Goal: Transaction & Acquisition: Purchase product/service

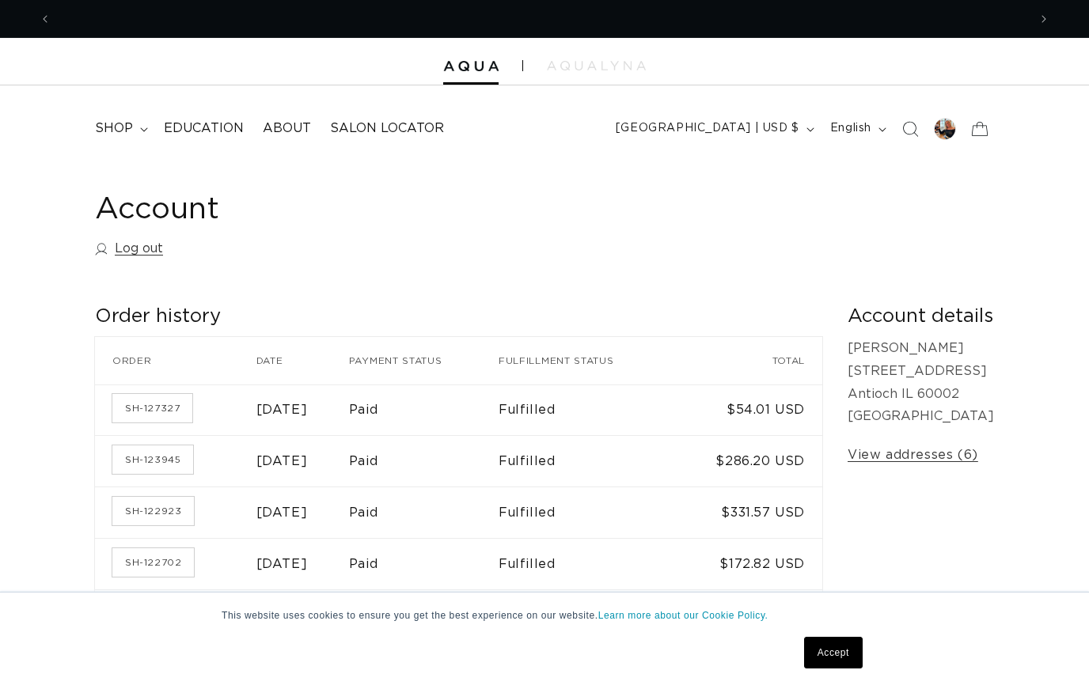
scroll to position [0, 977]
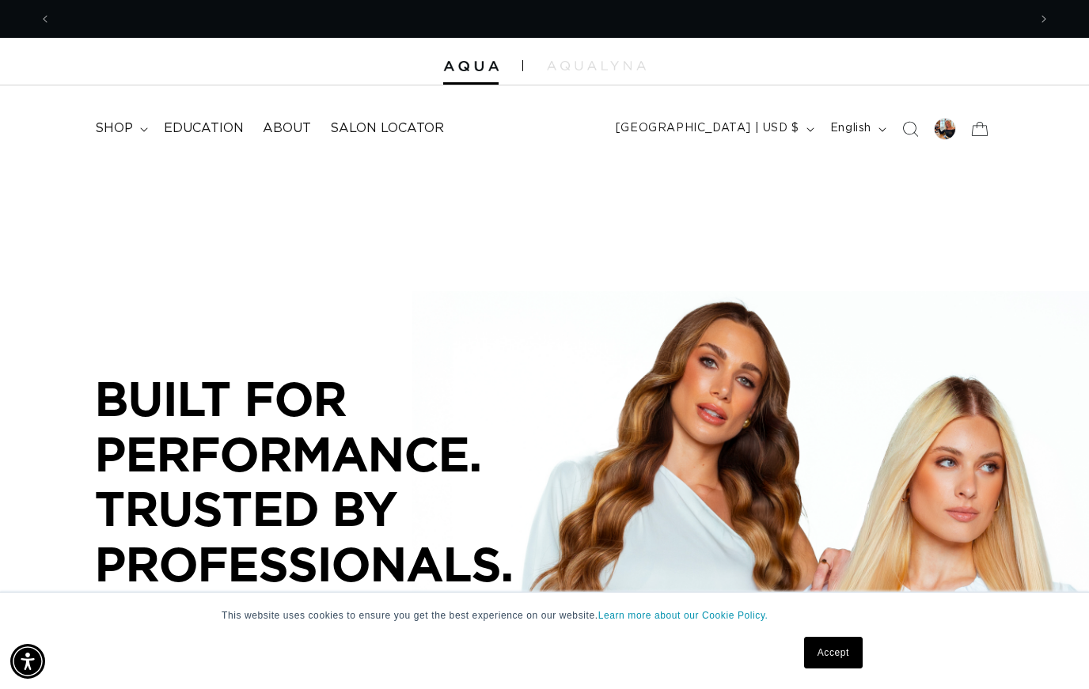
scroll to position [0, 977]
click at [104, 118] on summary "shop" at bounding box center [119, 129] width 69 height 36
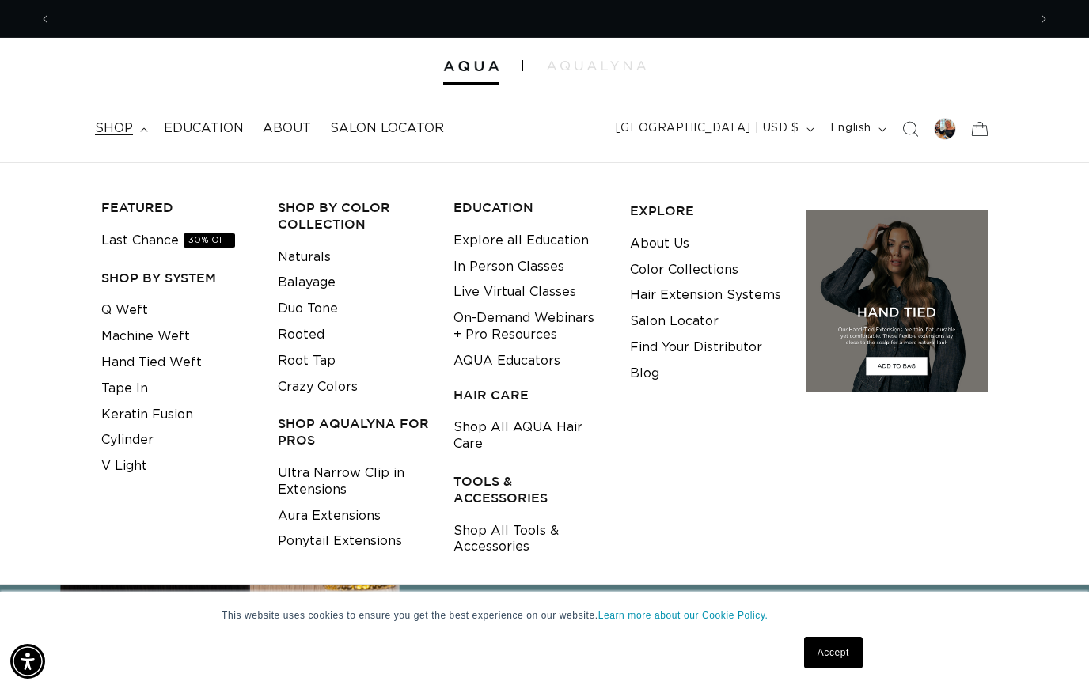
scroll to position [0, 1953]
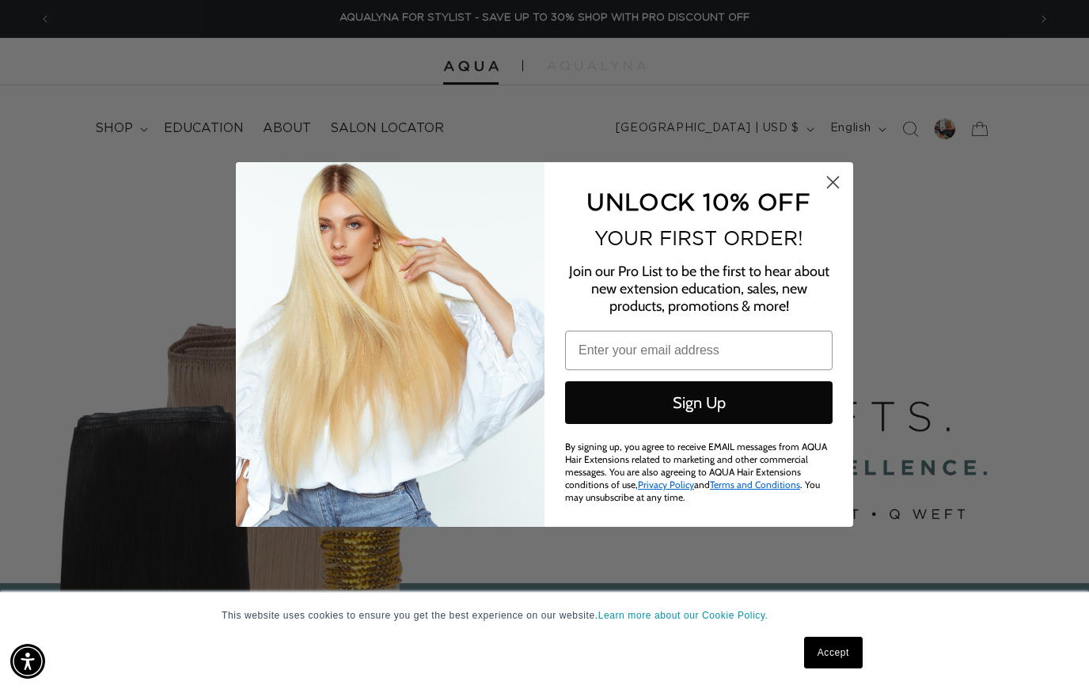
click at [821, 172] on icon "Close dialog" at bounding box center [833, 183] width 28 height 28
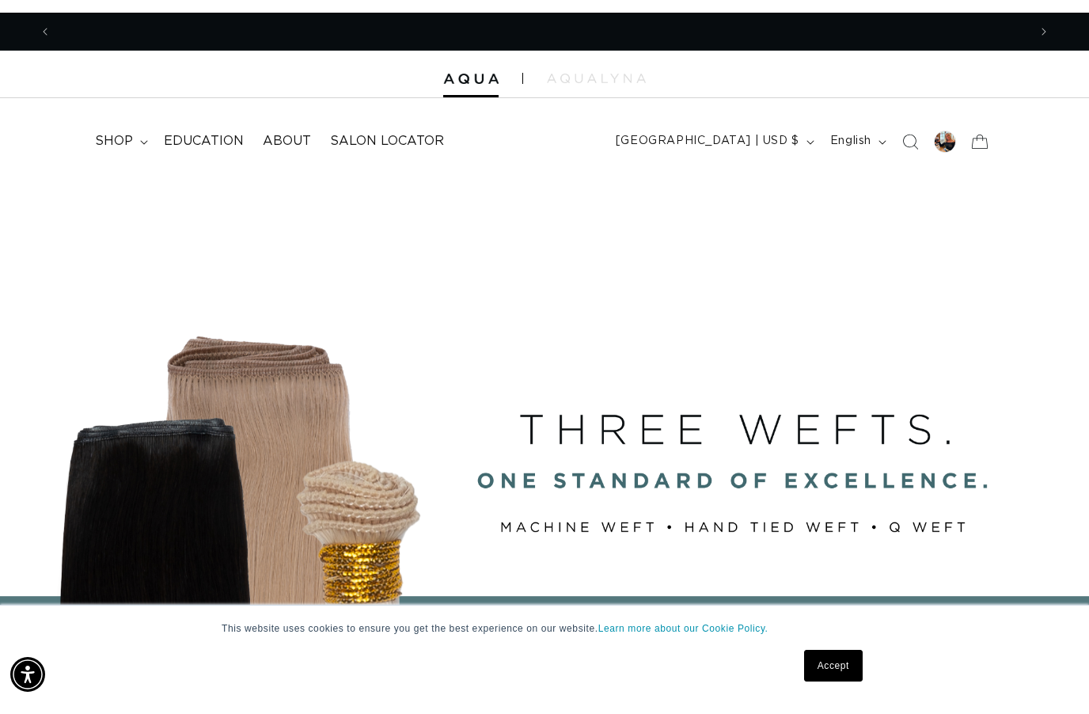
scroll to position [0, 0]
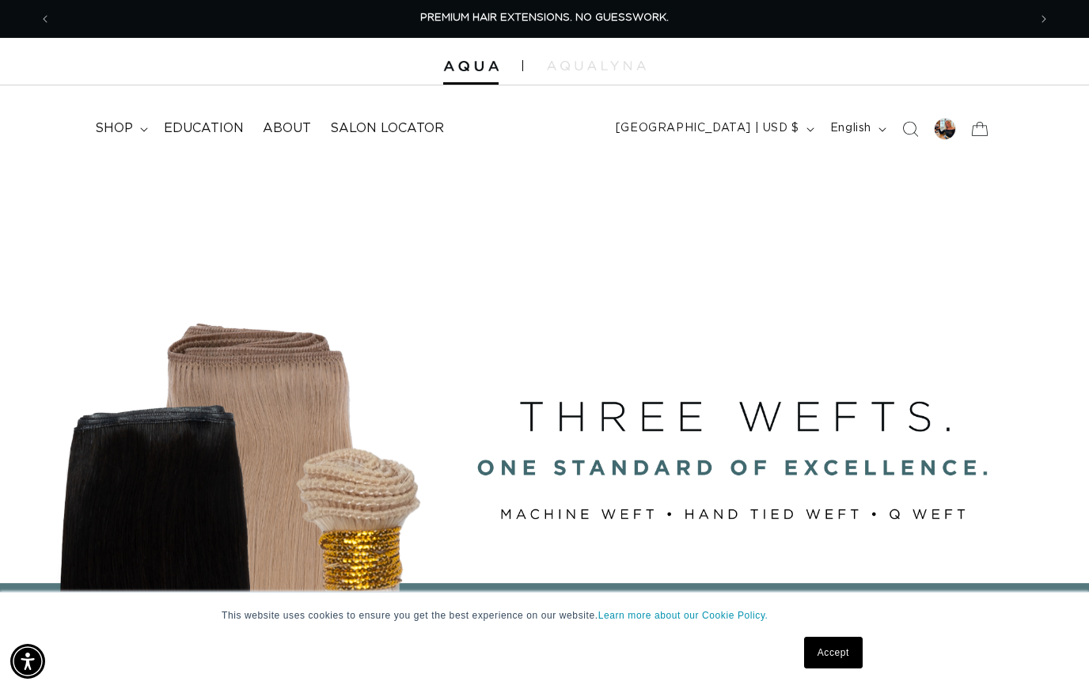
click at [911, 116] on span "Search" at bounding box center [910, 129] width 35 height 35
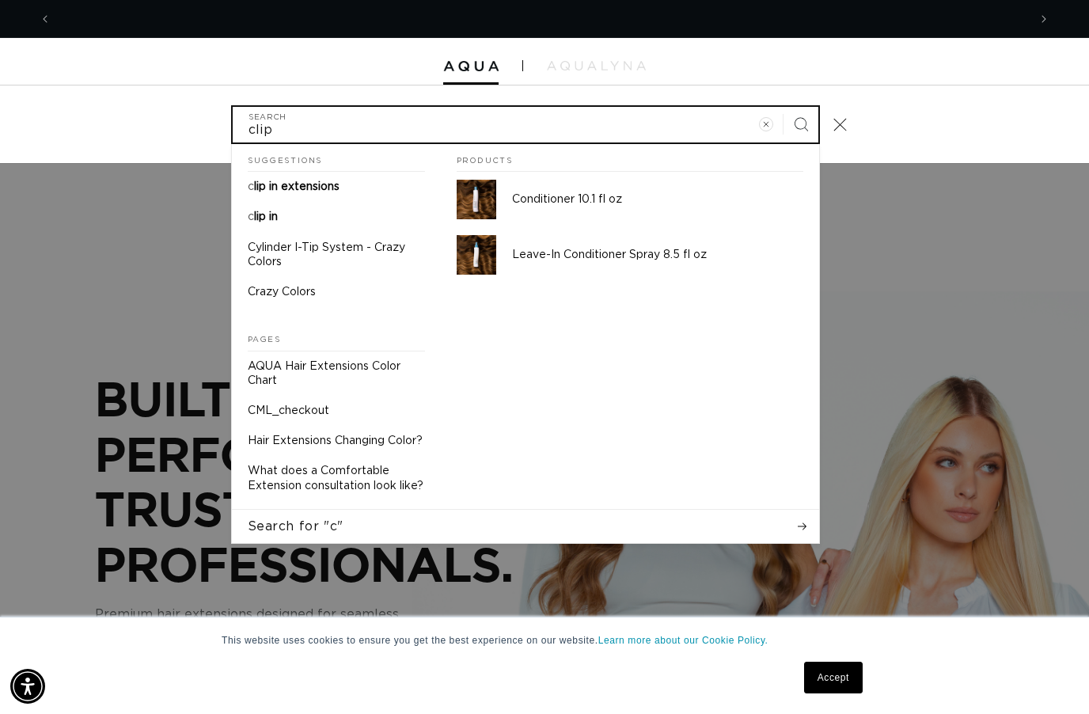
scroll to position [0, 977]
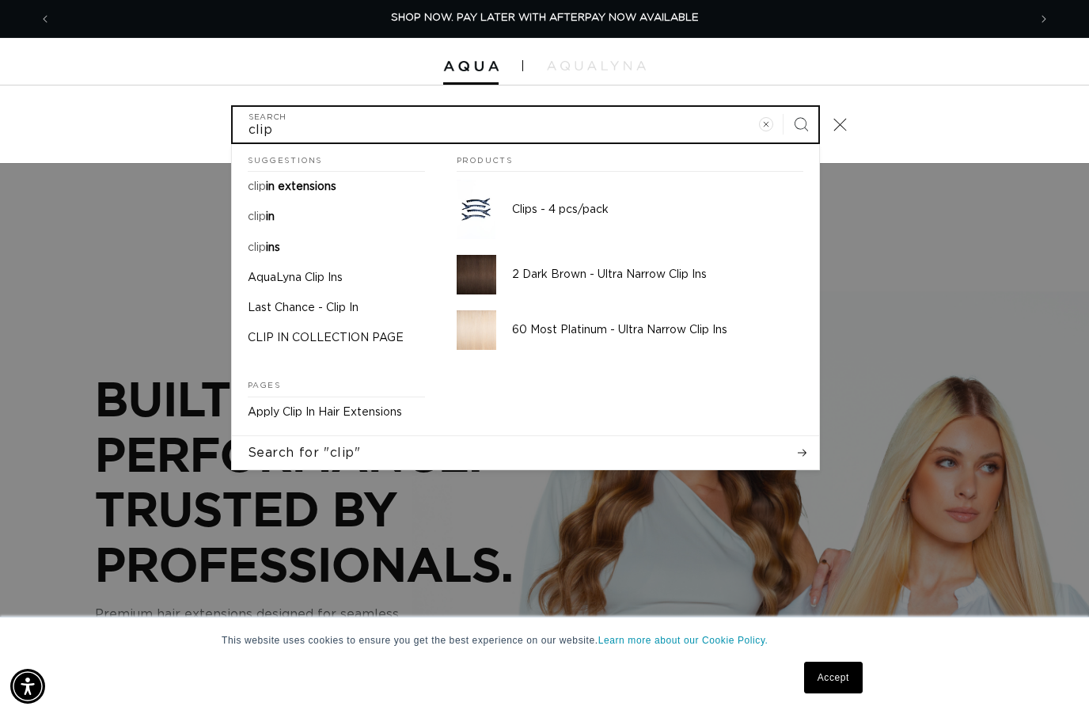
type input "clip"
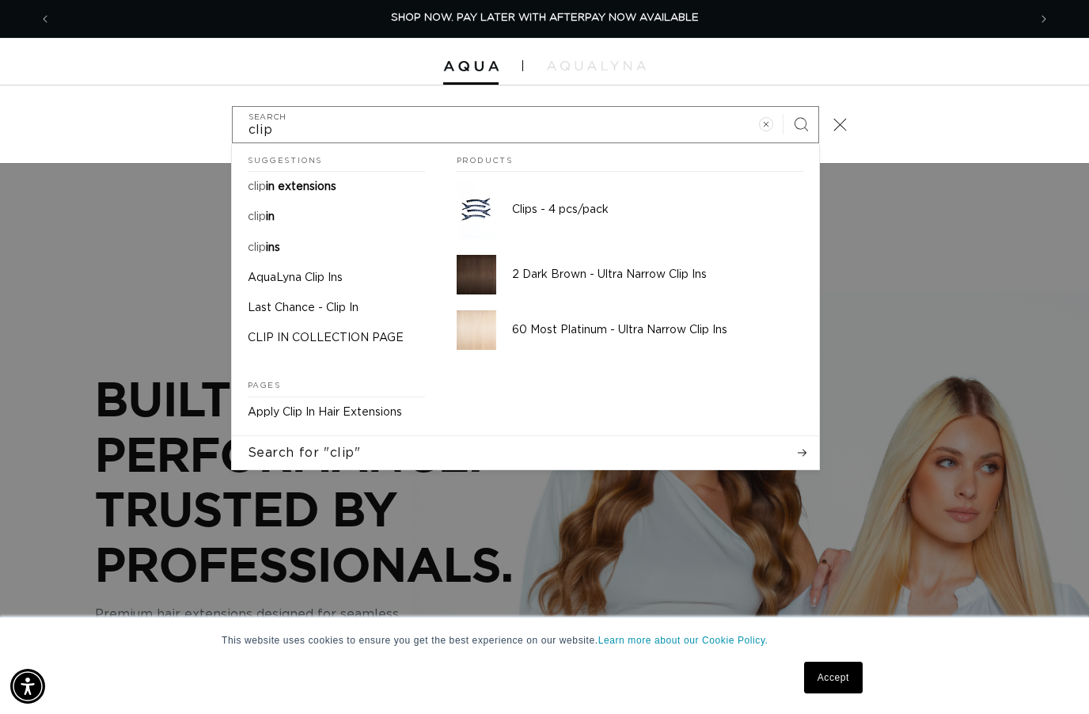
click at [336, 184] on span "in extensions" at bounding box center [301, 186] width 70 height 11
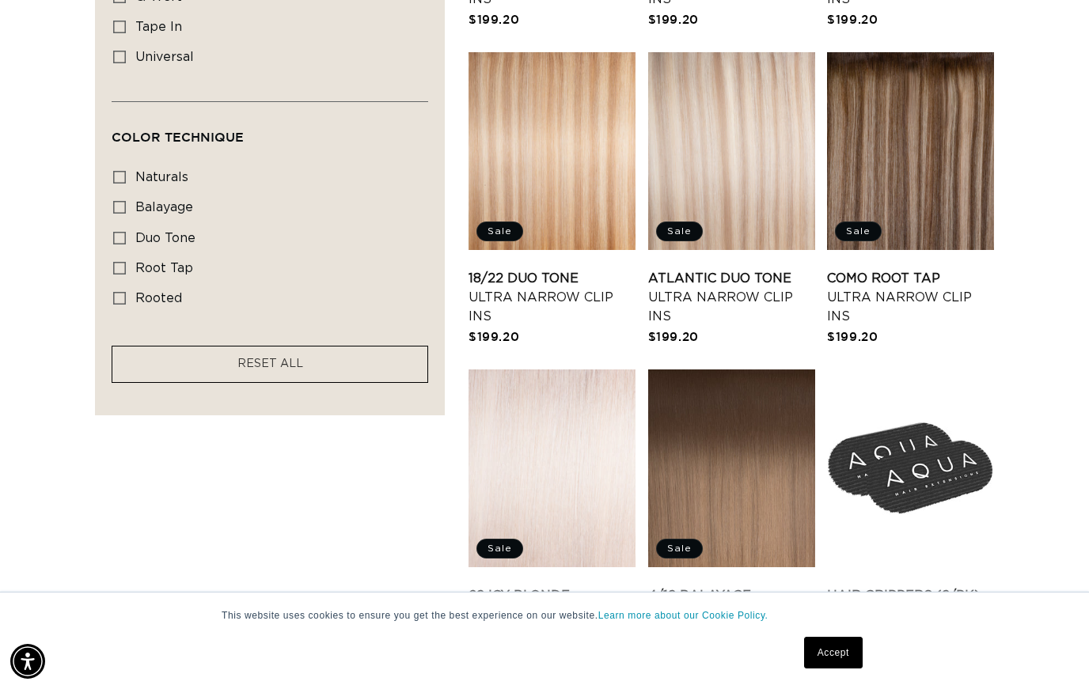
scroll to position [1913, 0]
